Goal: Navigation & Orientation: Find specific page/section

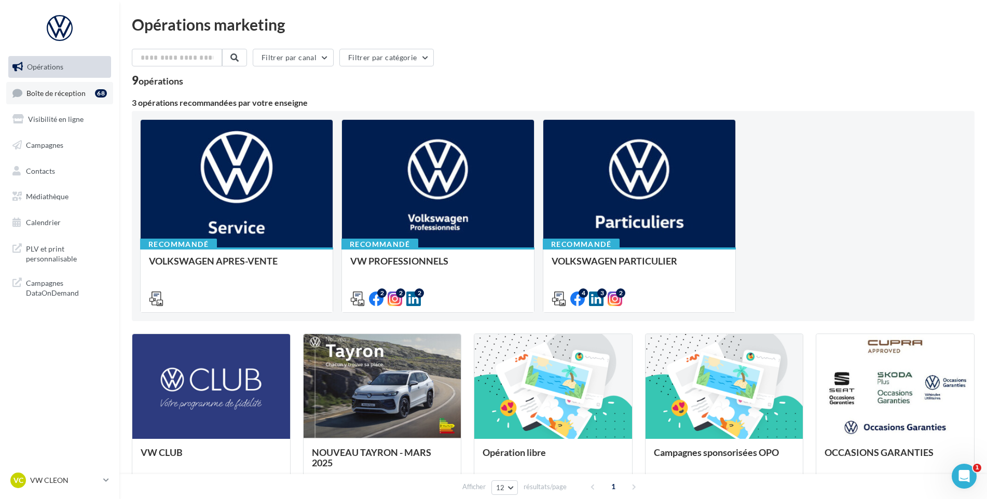
click at [32, 101] on link "Boîte de réception 68" at bounding box center [59, 93] width 107 height 22
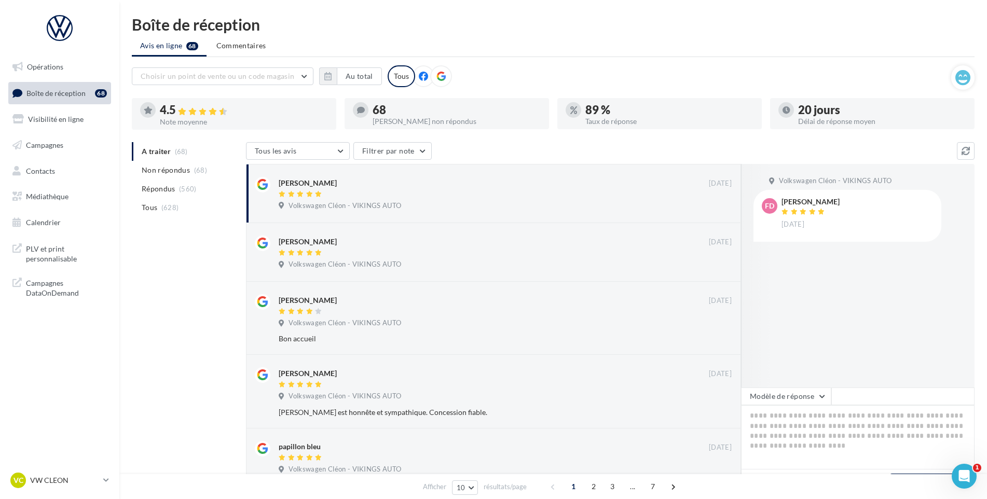
click at [93, 480] on p "VW CLEON" at bounding box center [64, 481] width 69 height 10
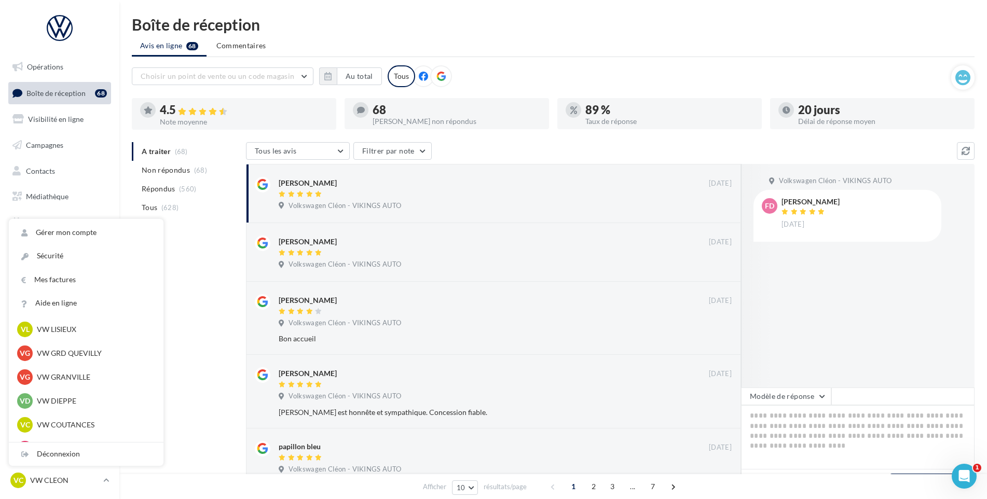
scroll to position [311, 0]
click at [78, 356] on p "VW COUTANCES" at bounding box center [94, 357] width 114 height 10
